Goal: Task Accomplishment & Management: Use online tool/utility

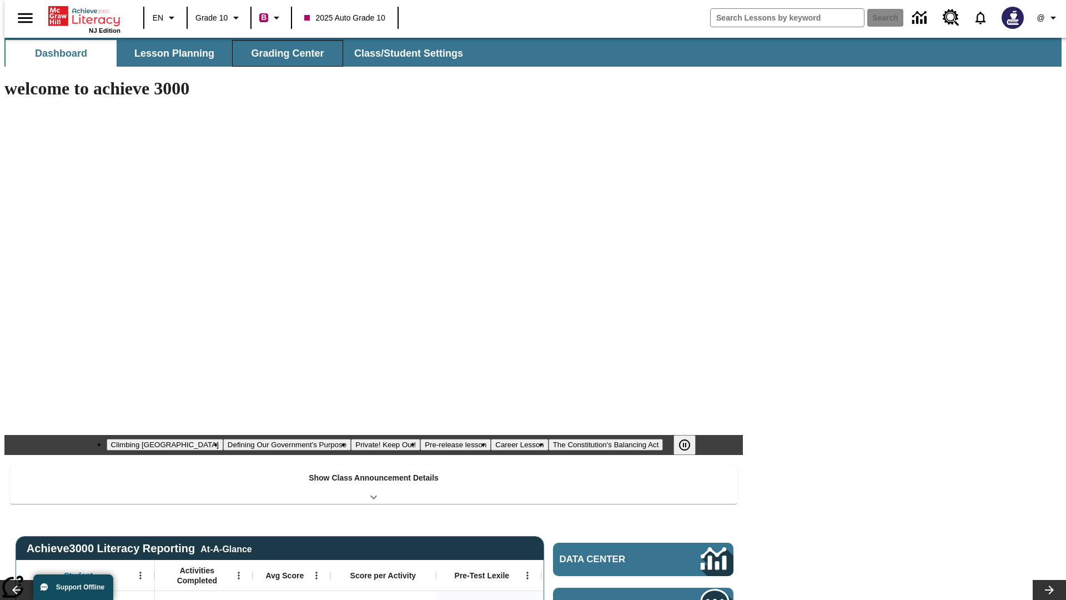
click at [283, 53] on span "Grading Center" at bounding box center [287, 53] width 73 height 13
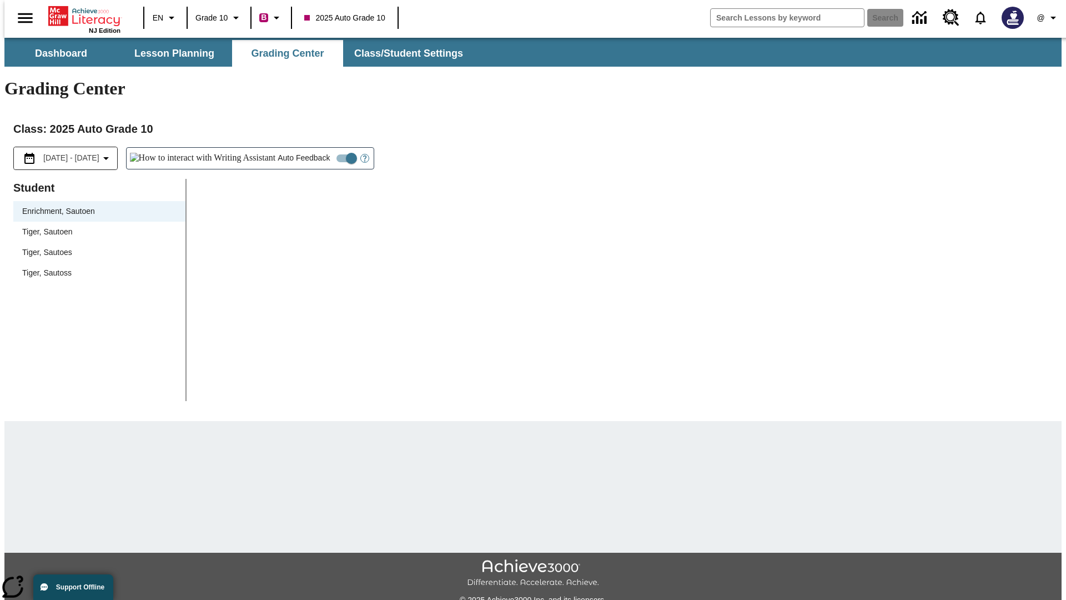
click at [95, 226] on div "Tiger, Sautoen" at bounding box center [99, 232] width 154 height 12
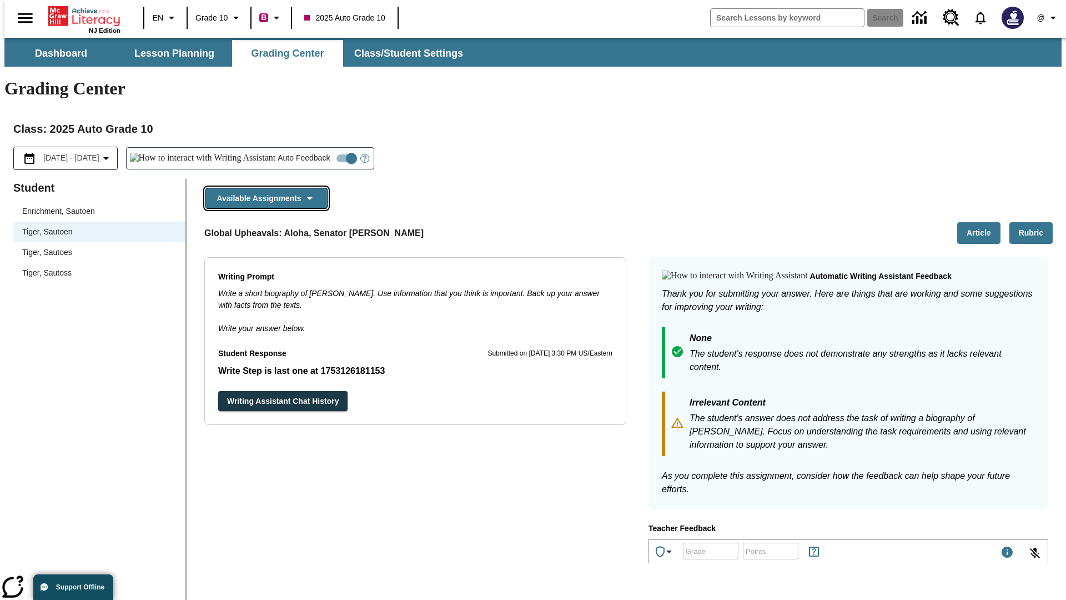
click at [263, 188] on button "Available Assignments" at bounding box center [266, 199] width 122 height 22
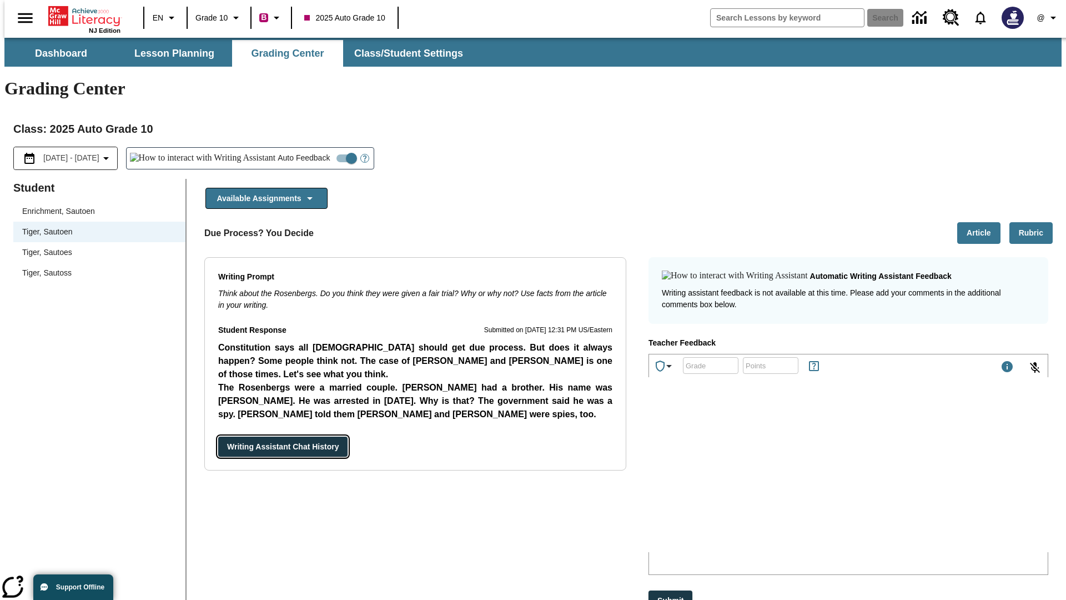
click at [218, 436] on button "Writing Assistant Chat History" at bounding box center [282, 446] width 129 height 21
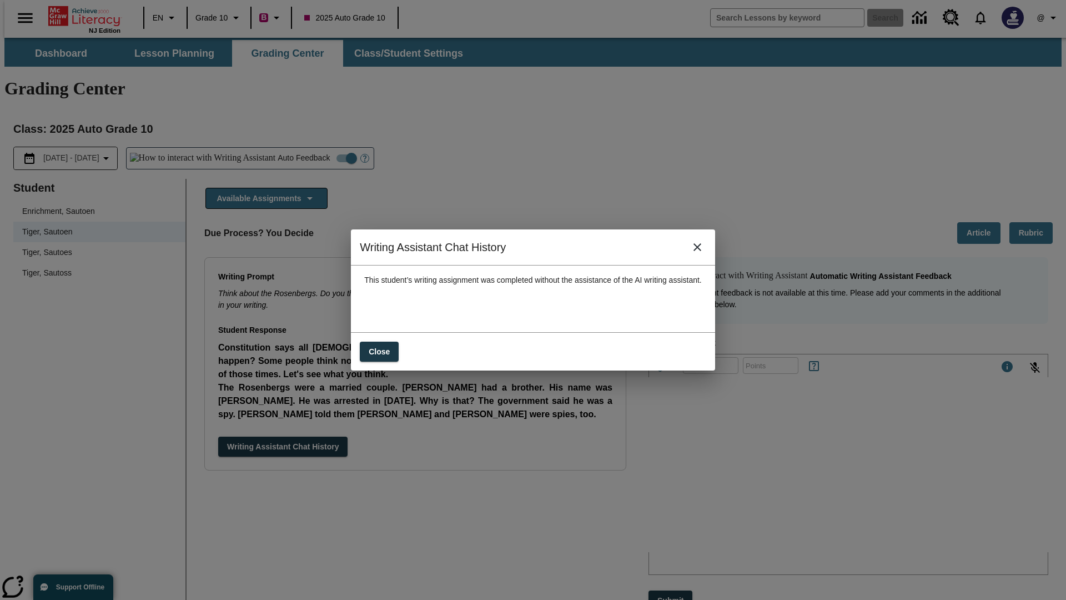
click at [701, 251] on icon "close" at bounding box center [697, 247] width 8 height 8
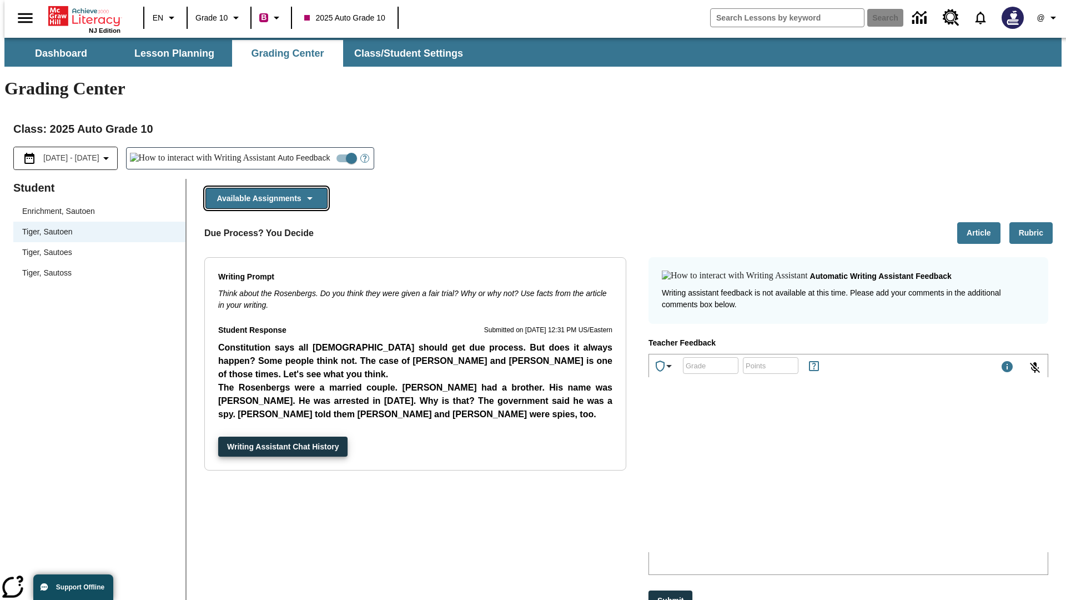
click at [263, 188] on button "Available Assignments" at bounding box center [266, 199] width 122 height 22
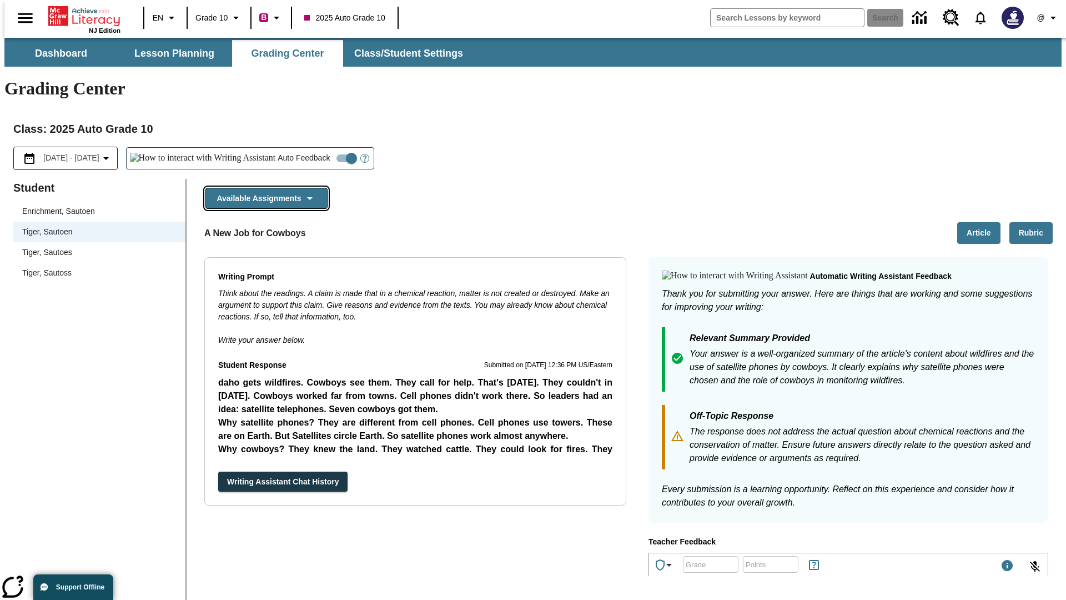
scroll to position [552, 0]
click at [218, 471] on button "Writing Assistant Chat History" at bounding box center [282, 481] width 129 height 21
